Goal: Register for event/course

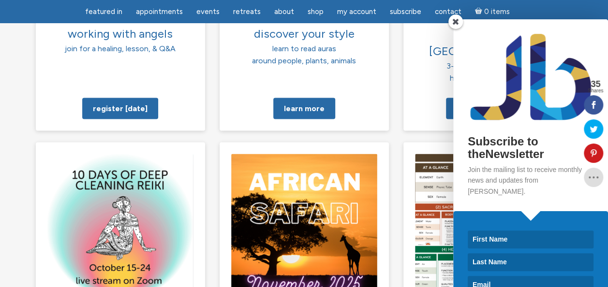
scroll to position [904, 0]
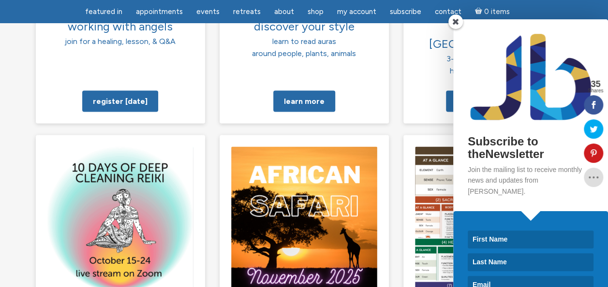
click at [456, 19] on span at bounding box center [456, 22] width 15 height 15
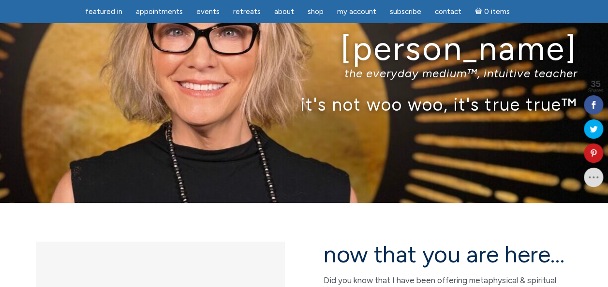
scroll to position [51, 0]
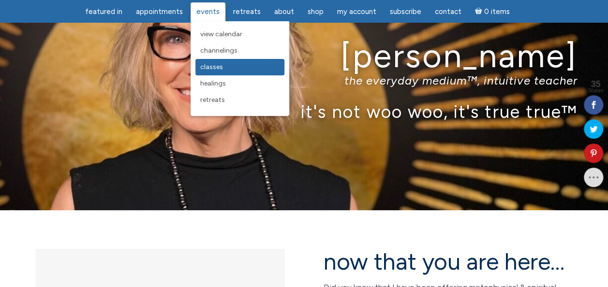
click at [215, 68] on span "Classes" at bounding box center [211, 67] width 23 height 8
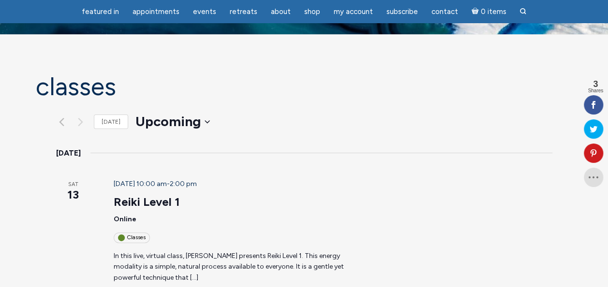
scroll to position [45, 0]
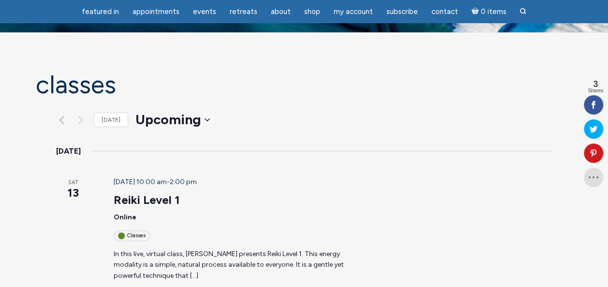
click at [114, 231] on div "Classes" at bounding box center [132, 236] width 36 height 10
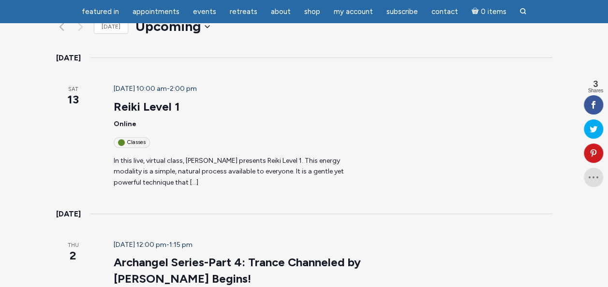
scroll to position [0, 0]
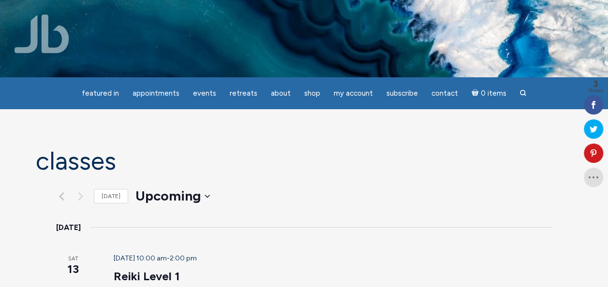
click at [56, 261] on span "13" at bounding box center [73, 269] width 34 height 16
click at [594, 180] on icon at bounding box center [593, 178] width 19 height 8
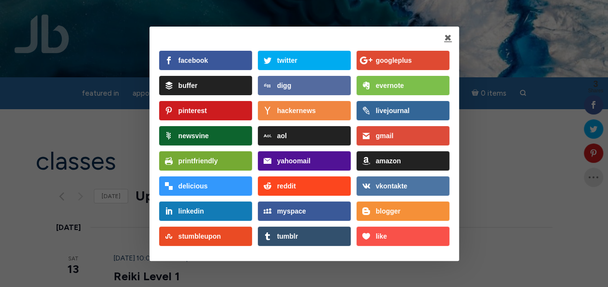
click at [448, 37] on link at bounding box center [448, 38] width 8 height 8
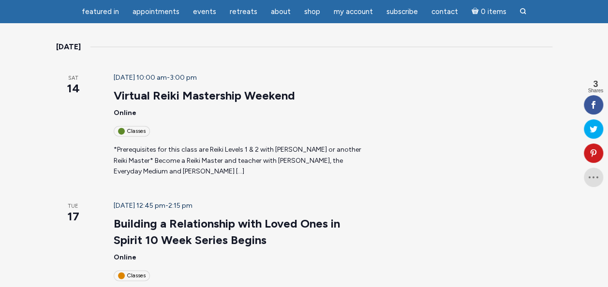
scroll to position [1200, 0]
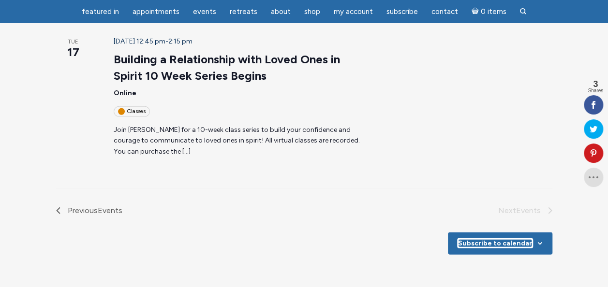
click at [512, 240] on button "Subscribe to calendar" at bounding box center [495, 244] width 74 height 8
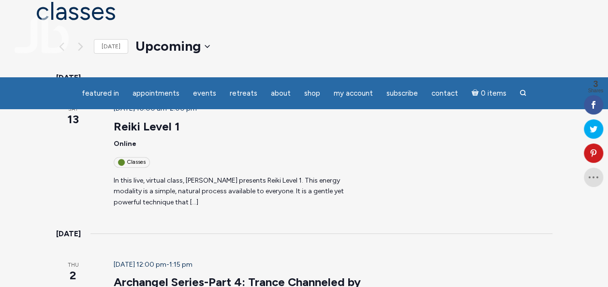
scroll to position [0, 0]
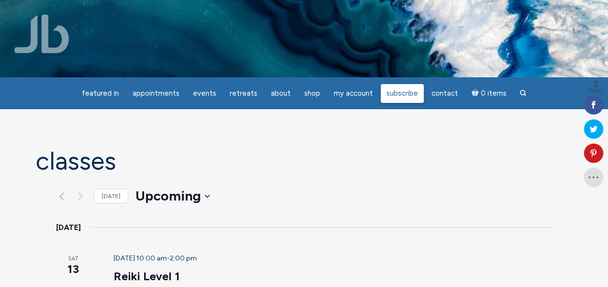
click at [402, 96] on span "Subscribe" at bounding box center [402, 93] width 31 height 9
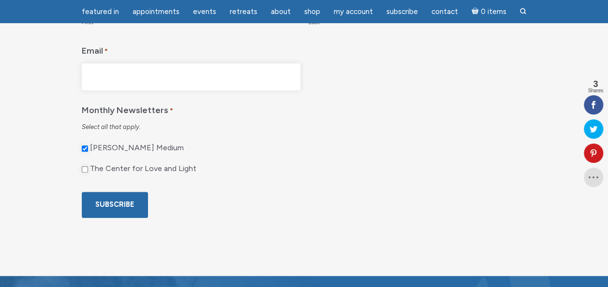
scroll to position [224, 0]
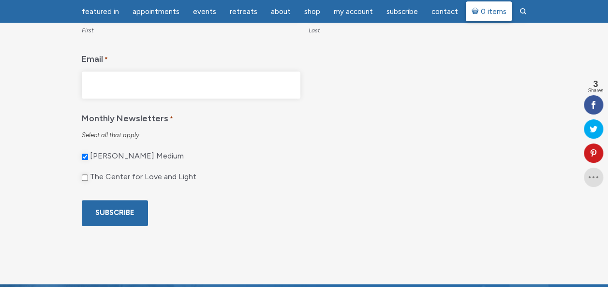
click at [485, 12] on span "0 items" at bounding box center [493, 11] width 26 height 7
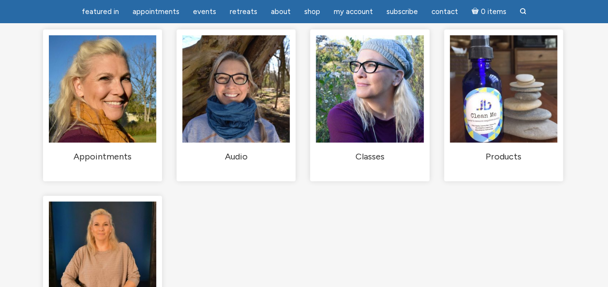
scroll to position [96, 0]
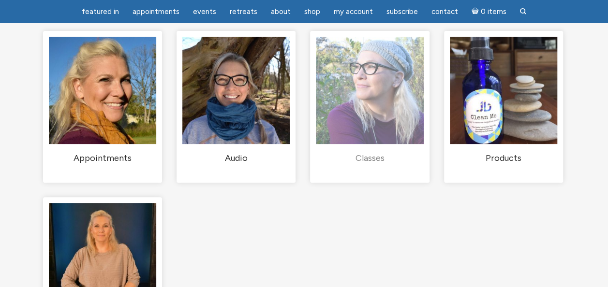
click at [384, 164] on h2 "Classes (1)" at bounding box center [369, 157] width 107 height 11
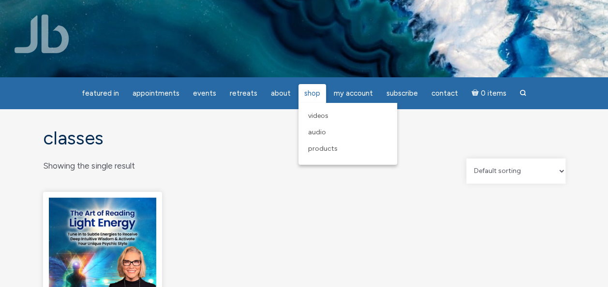
click at [309, 96] on span "Shop" at bounding box center [312, 93] width 16 height 9
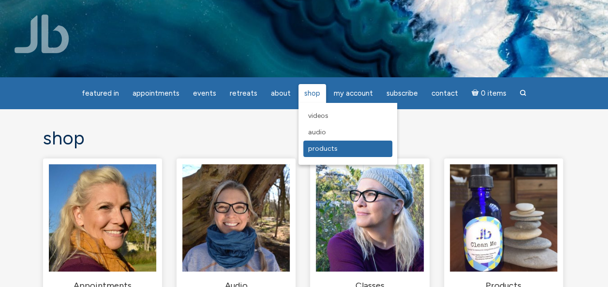
click at [315, 148] on span "Products" at bounding box center [323, 149] width 30 height 8
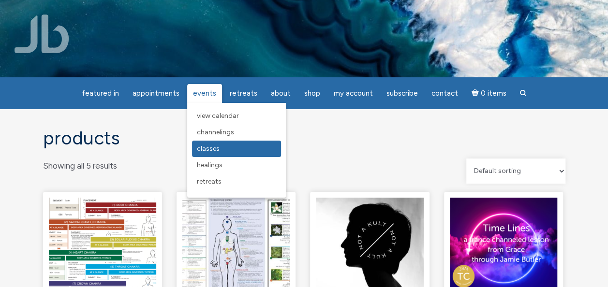
click at [213, 150] on span "Classes" at bounding box center [208, 149] width 23 height 8
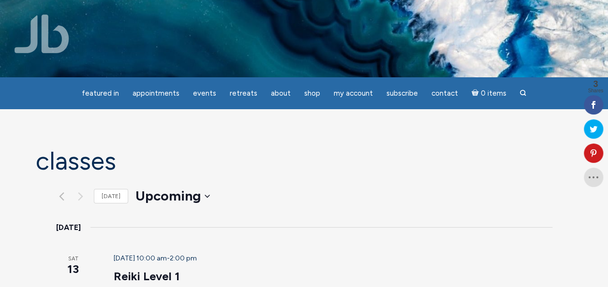
click at [167, 255] on span "[DATE] 10:00 am" at bounding box center [140, 259] width 53 height 8
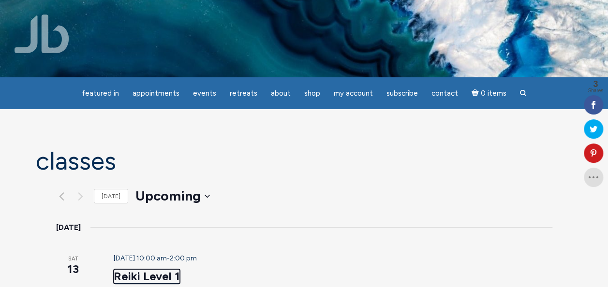
click at [135, 270] on link "Reiki Level 1" at bounding box center [147, 277] width 66 height 15
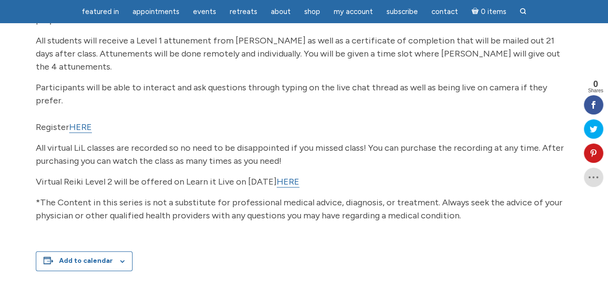
scroll to position [277, 0]
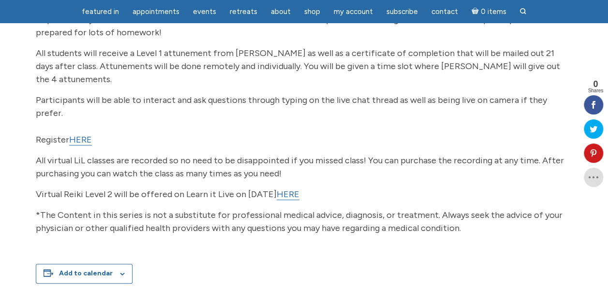
click at [80, 135] on link "HERE" at bounding box center [80, 140] width 23 height 11
